Goal: Task Accomplishment & Management: Manage account settings

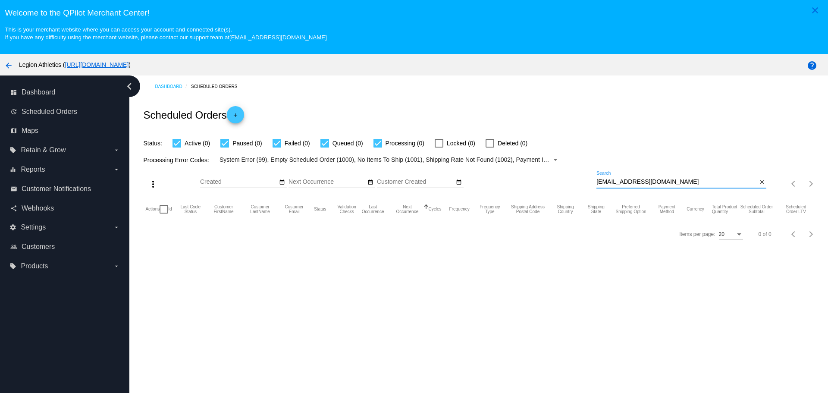
click at [597, 183] on input "lcadarme@yahoo.com" at bounding box center [677, 182] width 161 height 7
drag, startPoint x: 593, startPoint y: 183, endPoint x: 649, endPoint y: 183, distance: 55.7
click at [649, 183] on input "lcadarme@yahoo.com" at bounding box center [677, 182] width 161 height 7
paste input "dennismyers3@gmail"
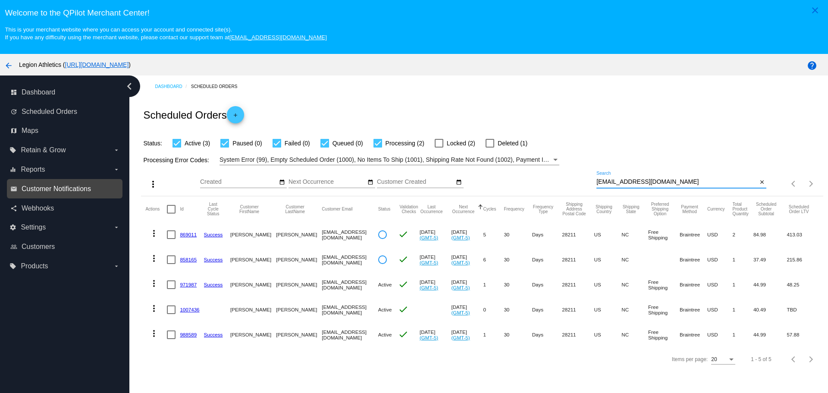
type input "[EMAIL_ADDRESS][DOMAIN_NAME]"
click at [597, 180] on input "[EMAIL_ADDRESS][DOMAIN_NAME]" at bounding box center [677, 182] width 161 height 7
drag, startPoint x: 595, startPoint y: 180, endPoint x: 656, endPoint y: 180, distance: 60.8
click at [656, 180] on input "[EMAIL_ADDRESS][DOMAIN_NAME]" at bounding box center [677, 182] width 161 height 7
paste input "[EMAIL_ADDRESS]"
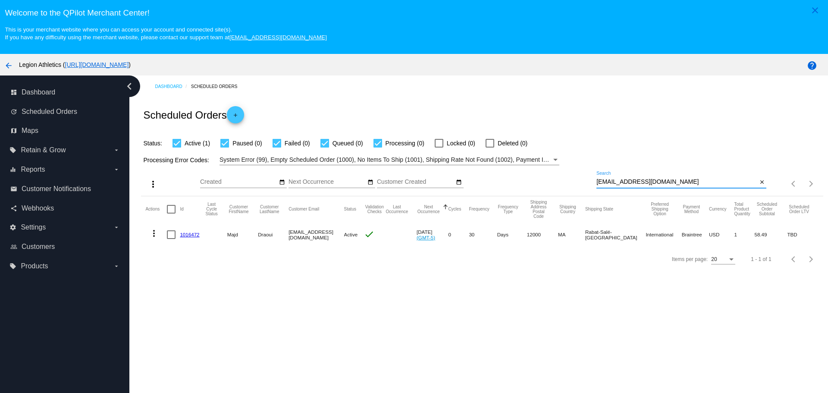
type input "[EMAIL_ADDRESS][DOMAIN_NAME]"
click at [154, 234] on mat-icon "more_vert" at bounding box center [154, 233] width 10 height 10
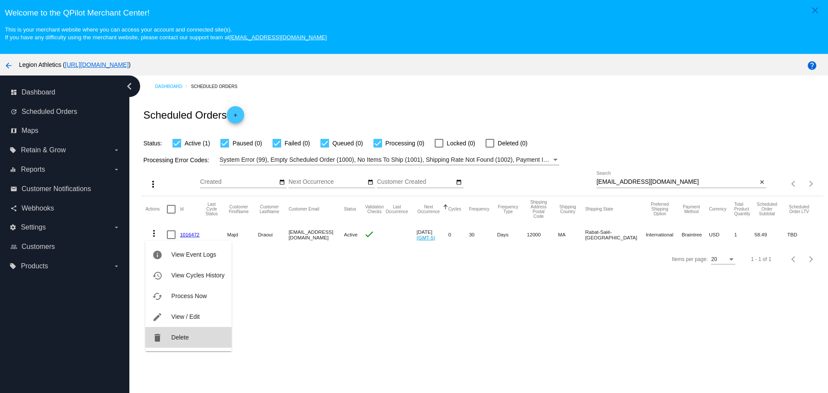
click at [197, 341] on button "delete Delete" at bounding box center [188, 337] width 86 height 21
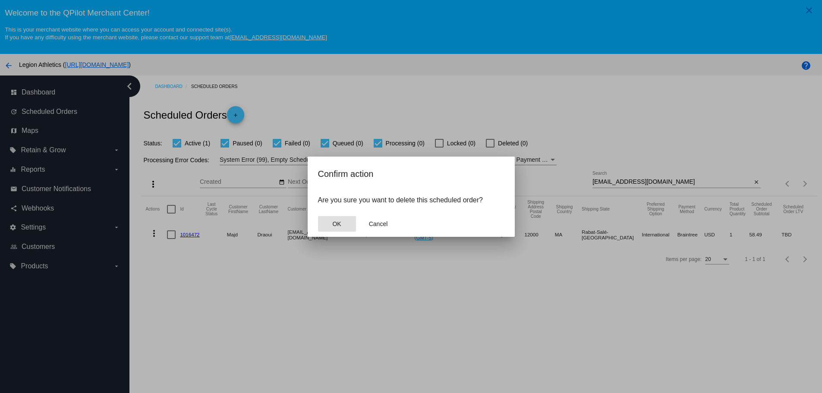
click at [331, 226] on button "OK" at bounding box center [337, 224] width 38 height 16
